Goal: Task Accomplishment & Management: Manage account settings

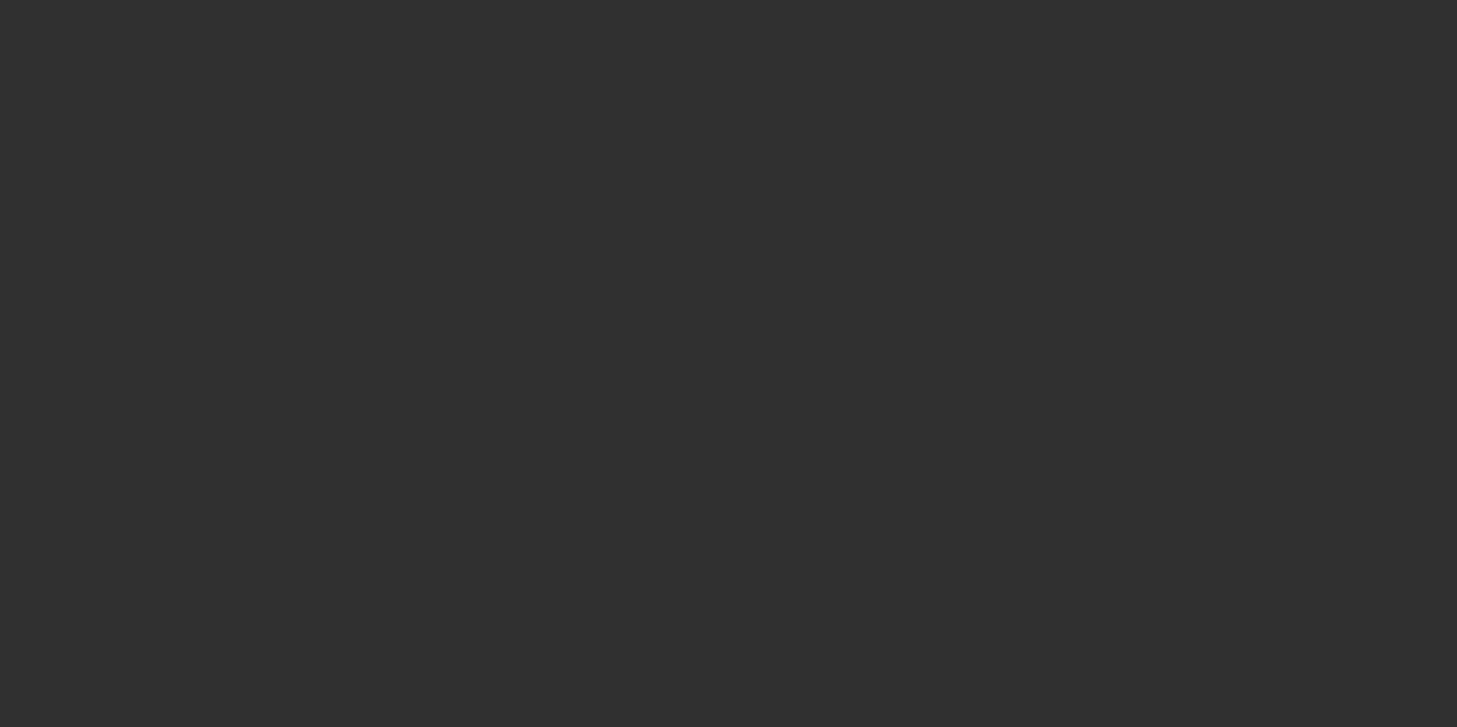
select select "10"
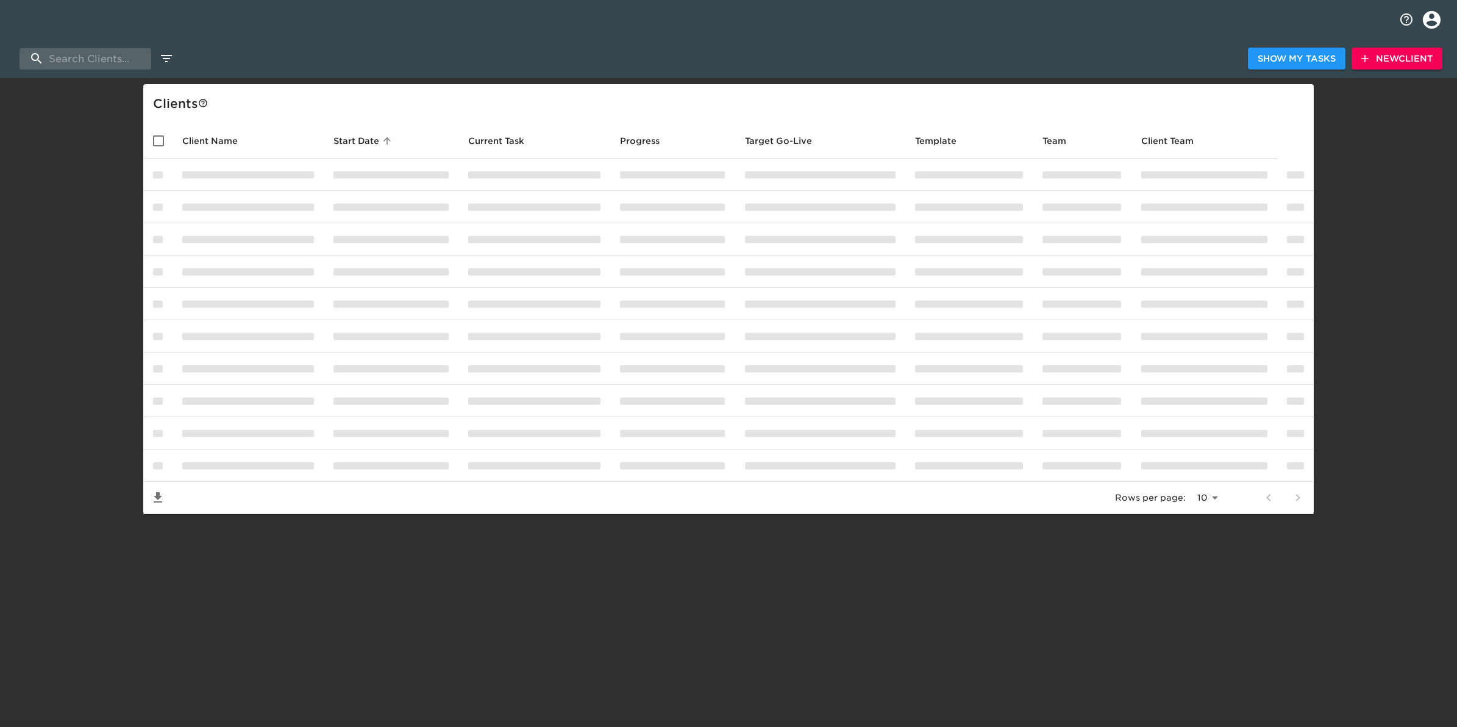
click at [1428, 20] on icon "profile" at bounding box center [1432, 19] width 18 height 18
click at [1406, 55] on li "Sign Out" at bounding box center [1408, 48] width 77 height 22
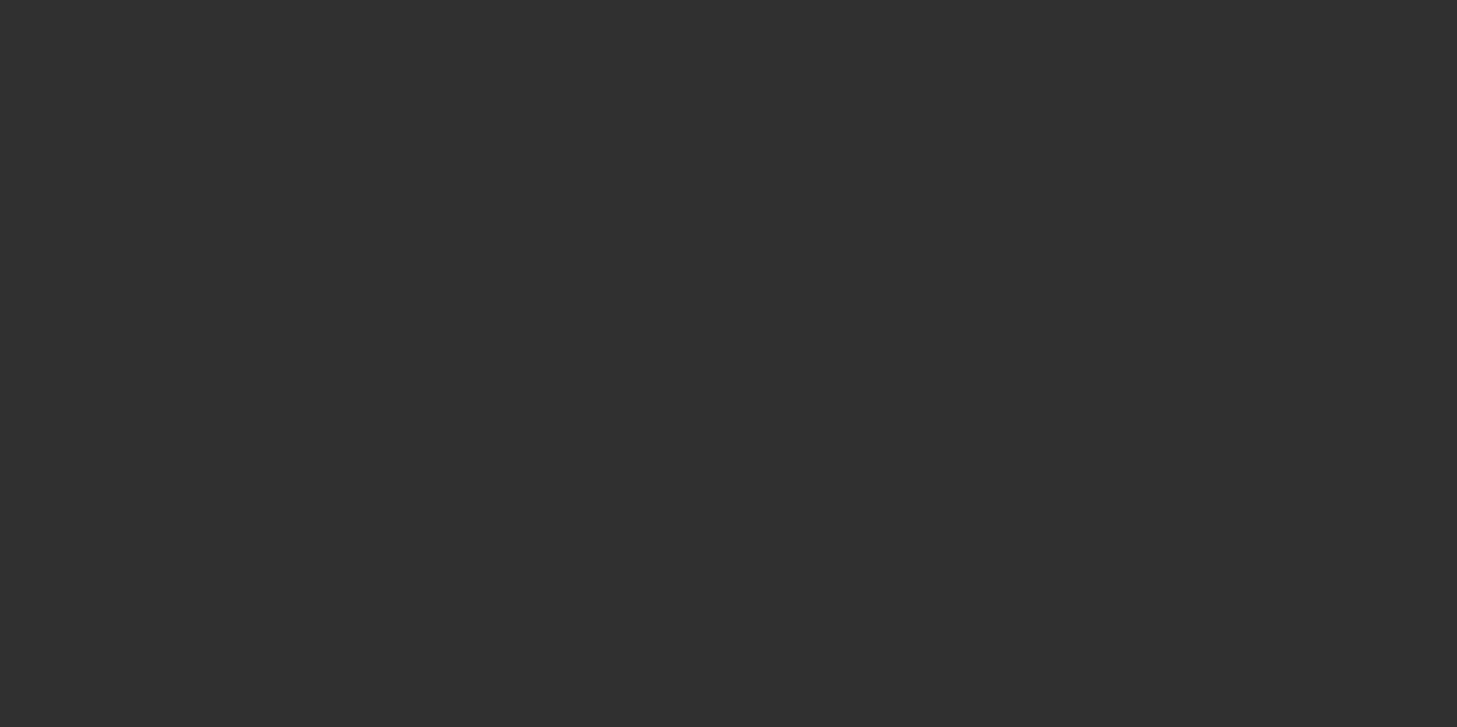
select select "10"
